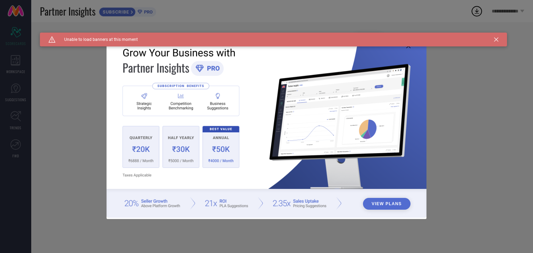
type input "All"
click at [497, 38] on icon at bounding box center [496, 40] width 4 height 4
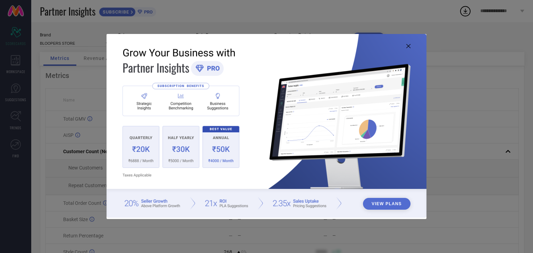
click at [411, 48] on img at bounding box center [267, 126] width 320 height 184
click at [408, 48] on icon at bounding box center [409, 46] width 4 height 4
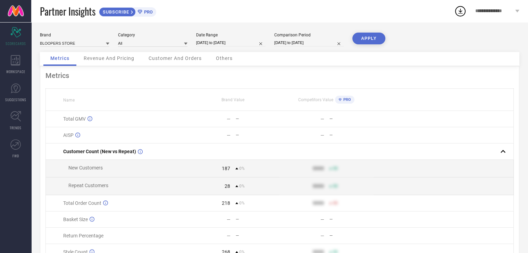
click at [120, 59] on span "Revenue And Pricing" at bounding box center [109, 59] width 51 height 6
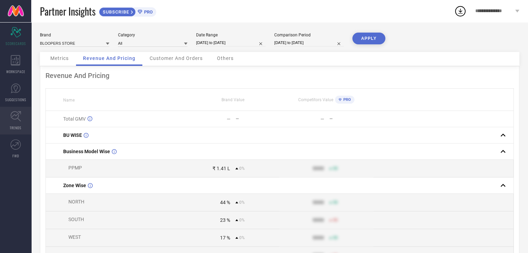
click at [14, 119] on icon at bounding box center [15, 116] width 10 height 10
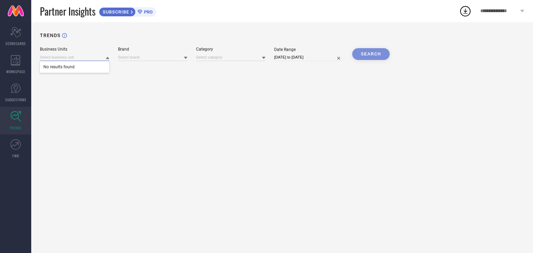
click at [81, 60] on input at bounding box center [74, 57] width 69 height 7
click at [128, 59] on input at bounding box center [152, 57] width 69 height 7
click at [17, 147] on icon at bounding box center [15, 145] width 10 height 10
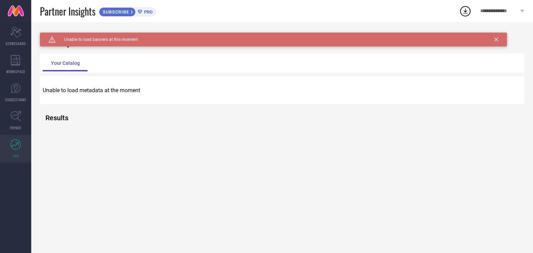
click at [496, 41] on icon at bounding box center [496, 40] width 4 height 4
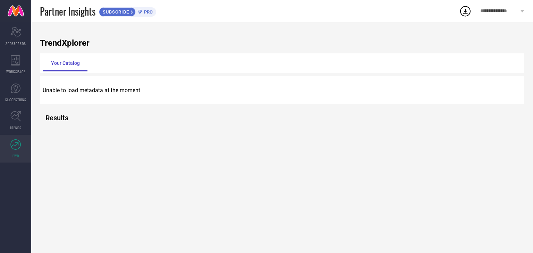
click at [128, 100] on div "Unable to load metadata at the moment" at bounding box center [282, 90] width 485 height 28
click at [115, 103] on div "Unable to load metadata at the moment" at bounding box center [282, 90] width 485 height 28
click at [14, 125] on span "TRENDS" at bounding box center [16, 127] width 12 height 5
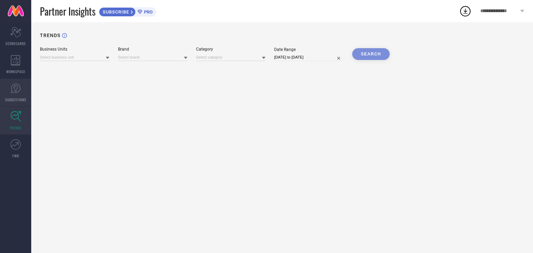
click at [13, 95] on link "SUGGESTIONS" at bounding box center [15, 93] width 31 height 28
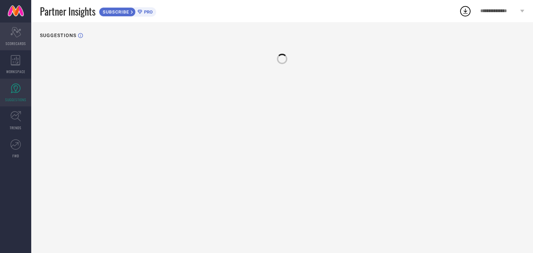
click at [14, 33] on icon "Scorecard" at bounding box center [15, 32] width 11 height 10
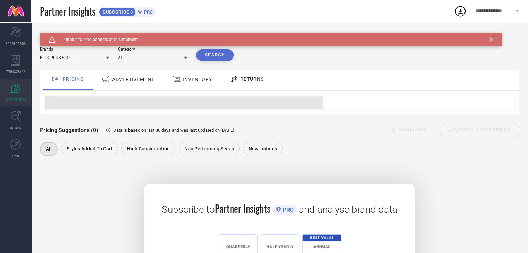
click at [118, 78] on span "ADVERTISEMENT" at bounding box center [133, 80] width 42 height 6
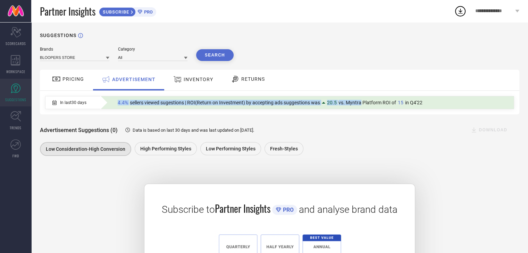
drag, startPoint x: 111, startPoint y: 105, endPoint x: 360, endPoint y: 105, distance: 248.3
click at [360, 105] on div "4.4% sellers viewed sugestions | ROI(Return on Investment) by accepting ads sug…" at bounding box center [307, 103] width 414 height 13
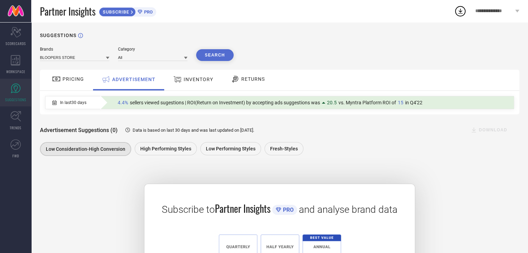
click at [193, 79] on span "INVENTORY" at bounding box center [199, 80] width 30 height 6
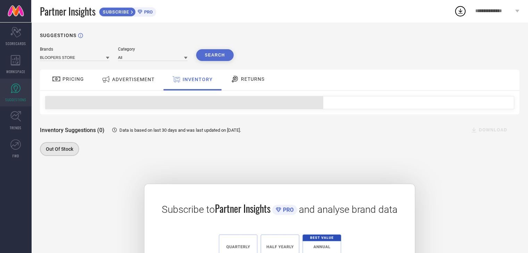
click at [250, 85] on div "RETURNS" at bounding box center [248, 79] width 38 height 12
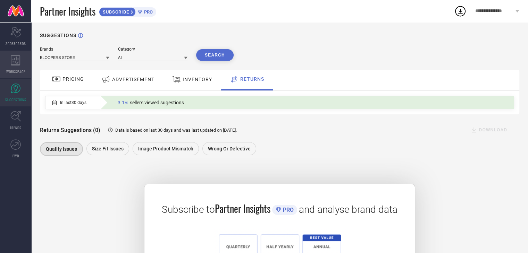
click at [17, 64] on icon at bounding box center [15, 60] width 9 height 10
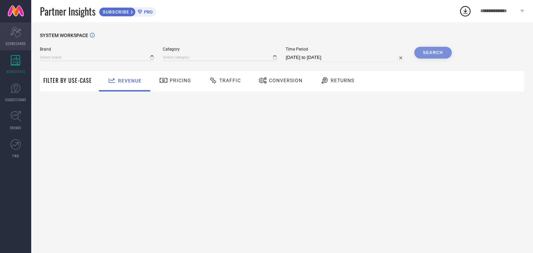
type input "BLOOPERS STORE"
type input "All"
